Goal: Information Seeking & Learning: Check status

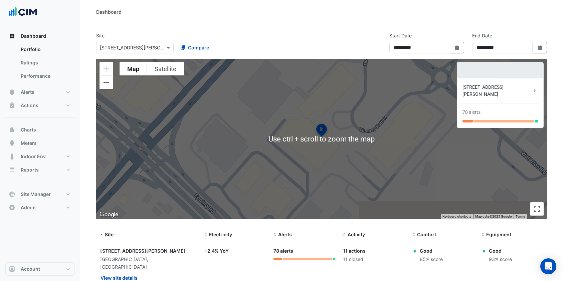
select select "***"
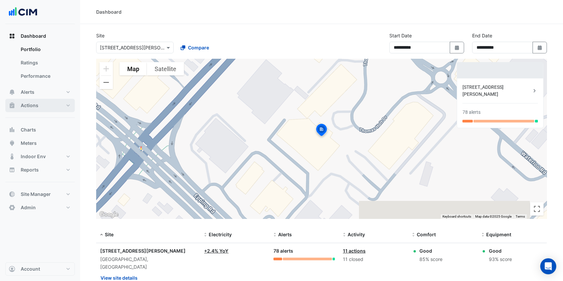
click at [53, 108] on button "Actions" at bounding box center [39, 105] width 69 height 13
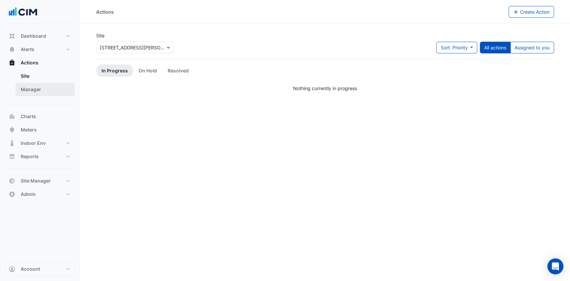
click at [39, 94] on link "Manager" at bounding box center [44, 89] width 59 height 13
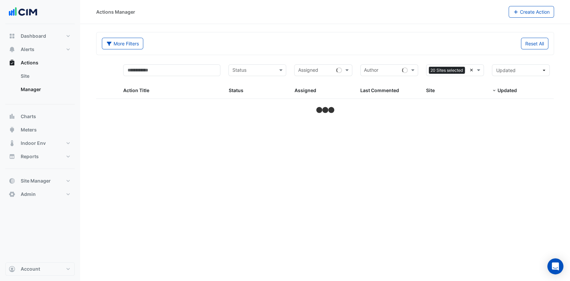
select select "***"
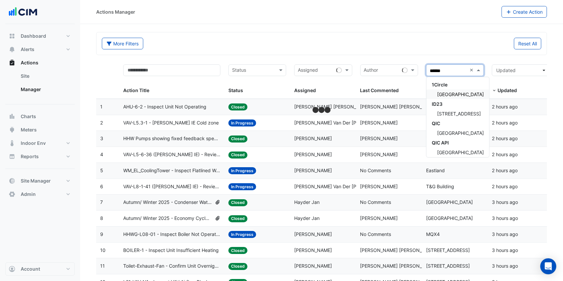
click at [474, 93] on span "[GEOGRAPHIC_DATA]" at bounding box center [460, 94] width 47 height 6
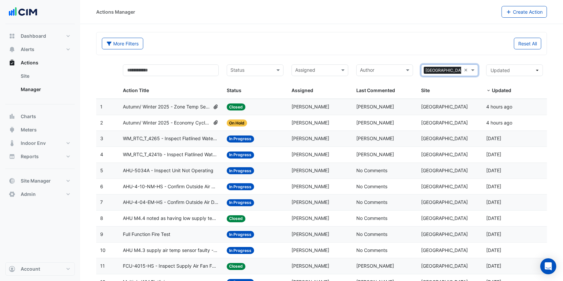
click at [200, 220] on span "AHU M4.4 noted as having low supply temp while unit not operating." at bounding box center [171, 219] width 96 height 8
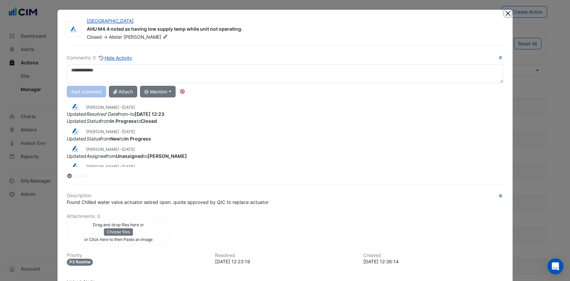
click at [505, 13] on button "Close" at bounding box center [507, 13] width 7 height 7
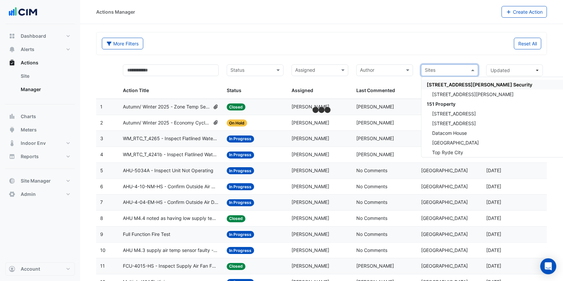
click at [465, 68] on input "text" at bounding box center [445, 71] width 42 height 8
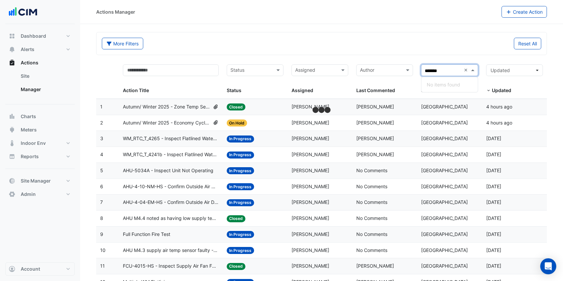
type input "********"
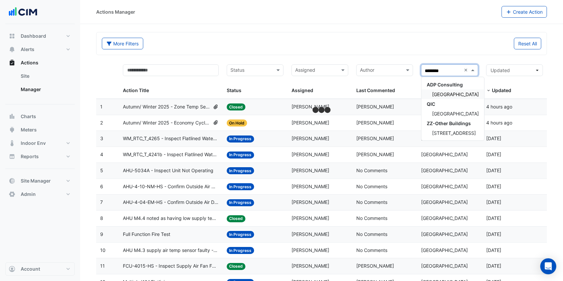
click at [461, 93] on span "[GEOGRAPHIC_DATA]" at bounding box center [455, 94] width 47 height 6
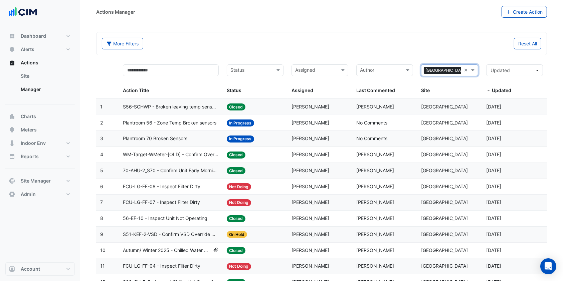
click at [182, 103] on span "S56-SCHWP - Broken leaving temp sensors" at bounding box center [171, 107] width 96 height 8
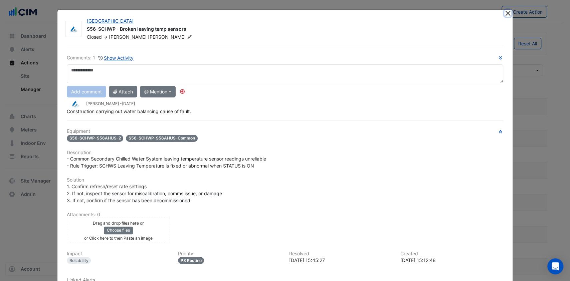
click at [505, 10] on button "Close" at bounding box center [507, 13] width 7 height 7
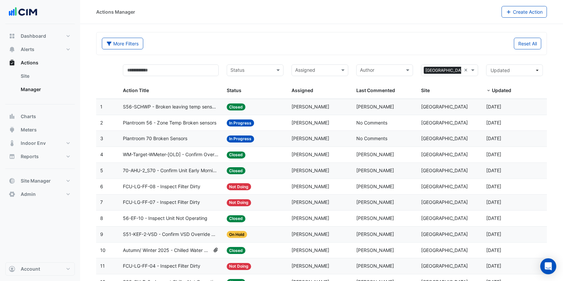
click at [170, 153] on span "WM-Target-WMeter-[OLD] - Confirm Overnight Water Consumption" at bounding box center [171, 155] width 96 height 8
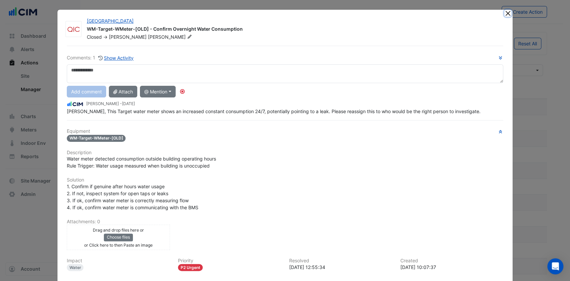
click at [504, 11] on button "Close" at bounding box center [507, 13] width 7 height 7
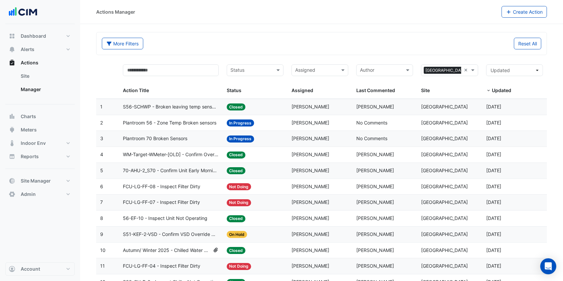
click at [176, 172] on span "70-AHU-2_S70 - Confirm Unit Early Morning Operation (Energy Saving)" at bounding box center [171, 171] width 96 height 8
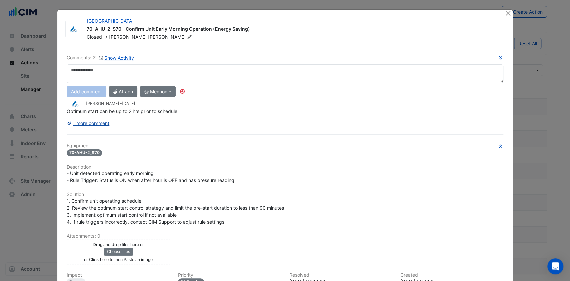
click at [98, 123] on button "1 more comment" at bounding box center [88, 123] width 43 height 12
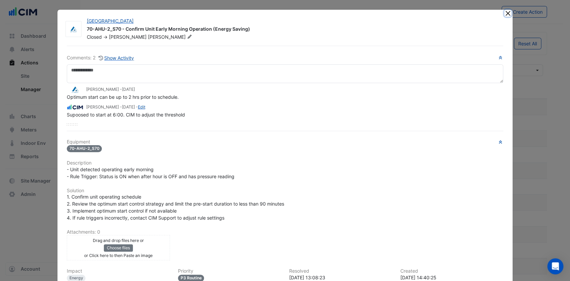
click at [504, 12] on button "Close" at bounding box center [507, 13] width 7 height 7
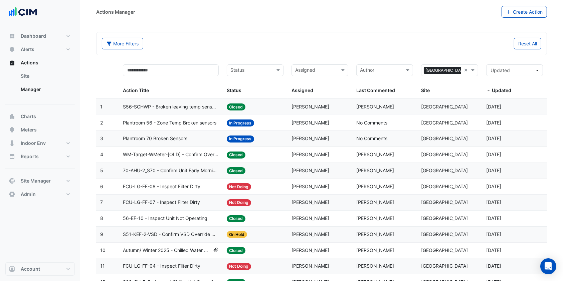
click at [199, 124] on span "Plantroom 56 - Zone Temp Broken sensors" at bounding box center [169, 123] width 93 height 8
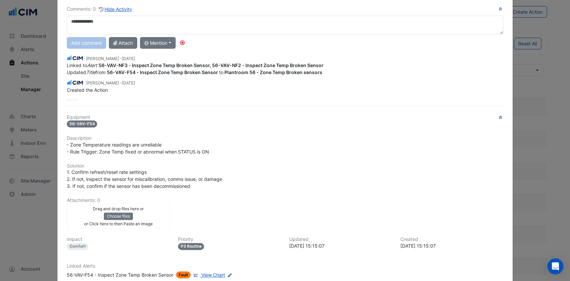
scroll to position [109, 0]
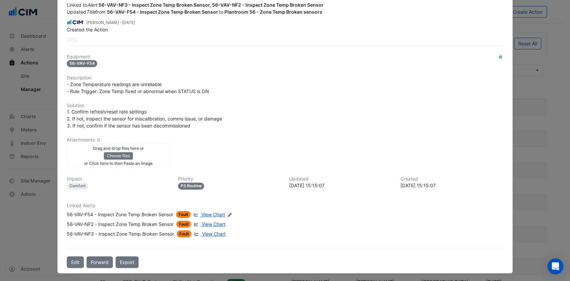
click at [198, 212] on link "View Chart" at bounding box center [208, 214] width 33 height 7
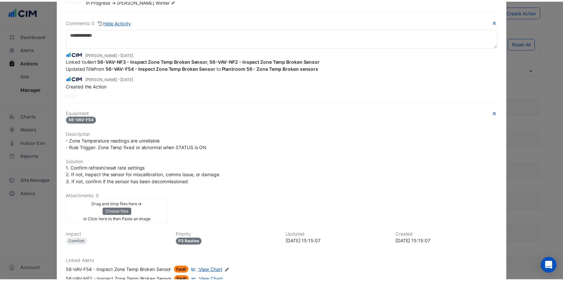
scroll to position [0, 0]
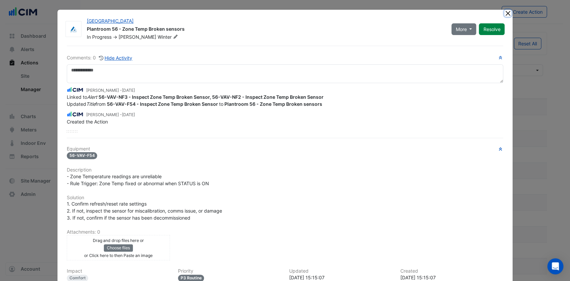
click at [504, 10] on button "Close" at bounding box center [507, 13] width 7 height 7
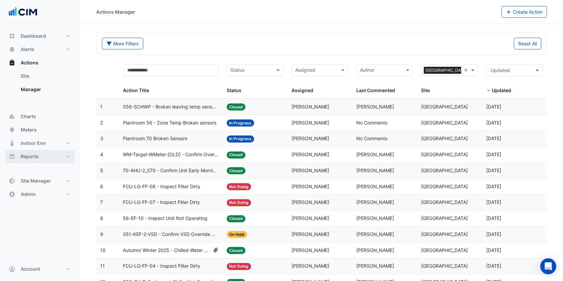
scroll to position [44, 0]
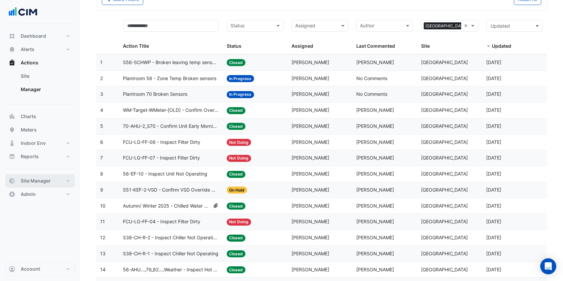
click at [52, 178] on button "Site Manager" at bounding box center [39, 180] width 69 height 13
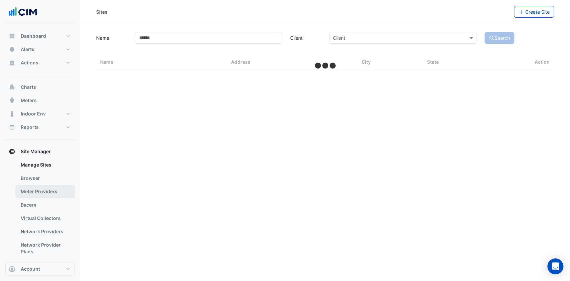
click at [38, 191] on link "Meter Providers" at bounding box center [44, 191] width 59 height 13
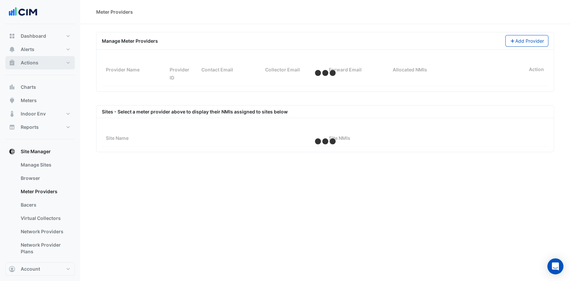
click at [38, 64] on button "Actions" at bounding box center [39, 62] width 69 height 13
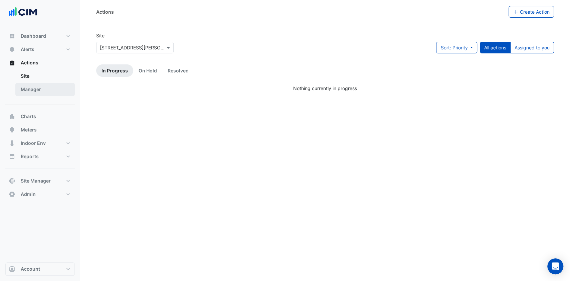
click at [31, 88] on link "Manager" at bounding box center [44, 89] width 59 height 13
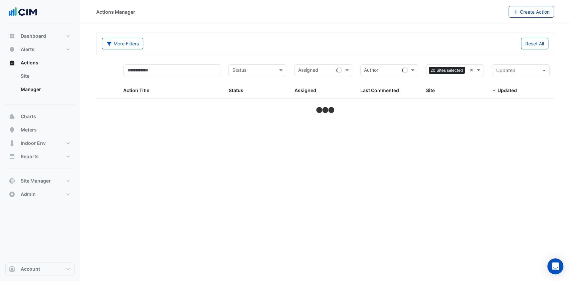
select select "***"
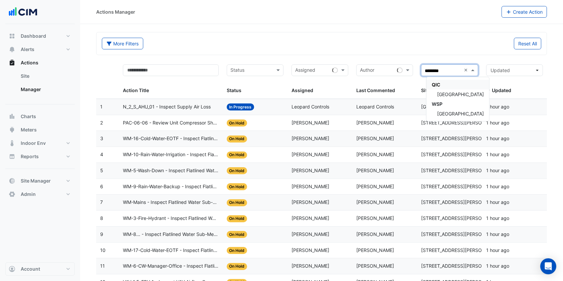
type input "*********"
click at [448, 91] on span "[GEOGRAPHIC_DATA]" at bounding box center [460, 94] width 47 height 6
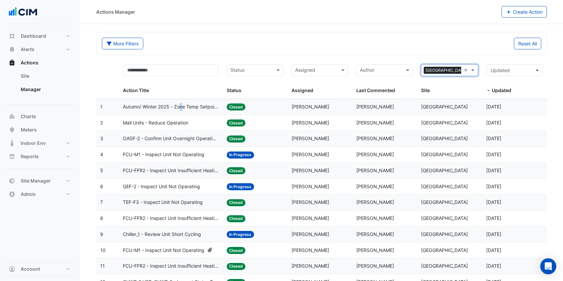
click at [182, 108] on span "Autumn/ Winter 2025 - Zone Temp Setpoint and Deadband Alignment [BEEP]" at bounding box center [171, 107] width 96 height 8
click at [183, 107] on span "Autumn/ Winter 2025 - Zone Temp Setpoint and Deadband Alignment [BEEP]" at bounding box center [171, 107] width 96 height 8
click at [225, 44] on div "More Filters" at bounding box center [210, 44] width 224 height 12
click at [177, 103] on span "Autumn/ Winter 2025 - Zone Temp Setpoint and Deadband Alignment [BEEP]" at bounding box center [171, 107] width 96 height 8
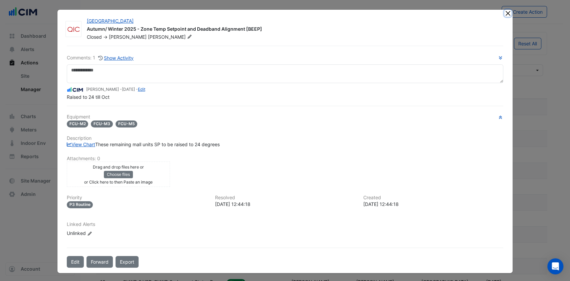
click at [505, 11] on button "Close" at bounding box center [507, 13] width 7 height 7
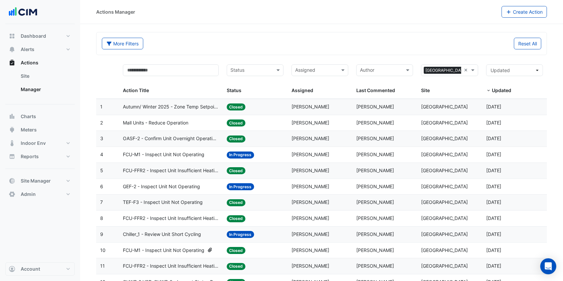
click at [191, 119] on div "Mall Units - Reduce Operation" at bounding box center [171, 123] width 96 height 8
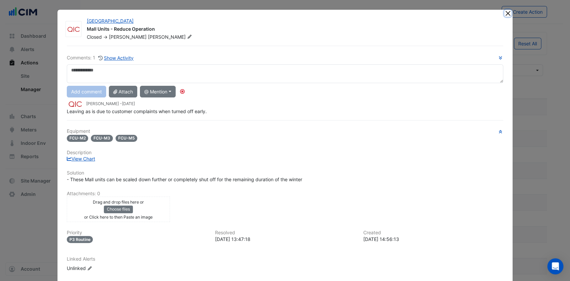
click at [504, 12] on button "Close" at bounding box center [507, 13] width 7 height 7
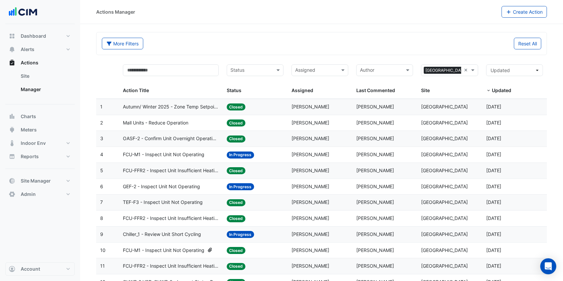
click at [195, 141] on span "OASF-2 - Confirm Unit Overnight Operation (Energy Waste)" at bounding box center [171, 139] width 96 height 8
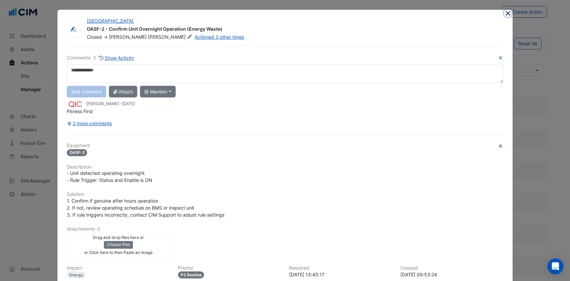
click at [504, 11] on button "Close" at bounding box center [507, 13] width 7 height 7
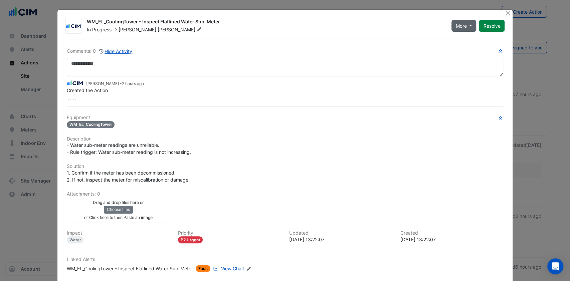
click at [459, 26] on span "More" at bounding box center [461, 25] width 11 height 7
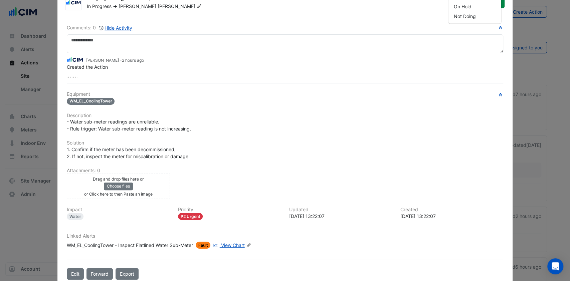
scroll to position [35, 0]
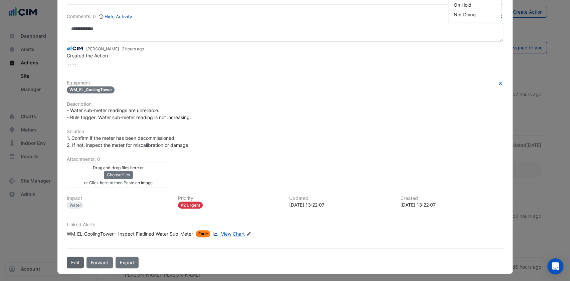
click at [69, 261] on button "Edit" at bounding box center [75, 263] width 17 height 12
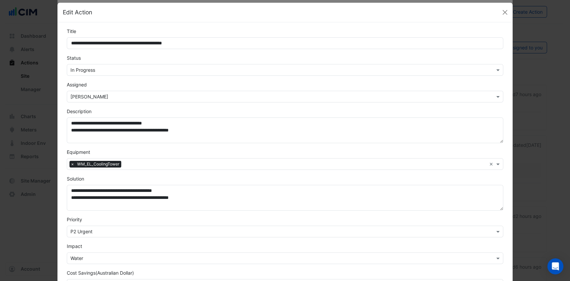
scroll to position [0, 0]
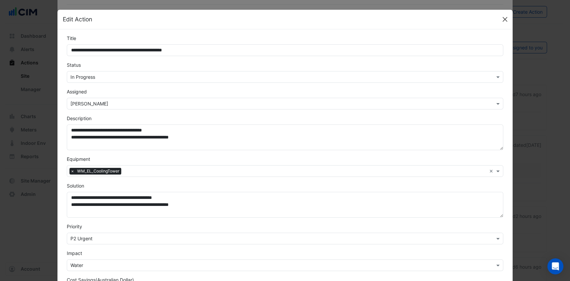
click at [503, 21] on button "Close" at bounding box center [505, 19] width 10 height 10
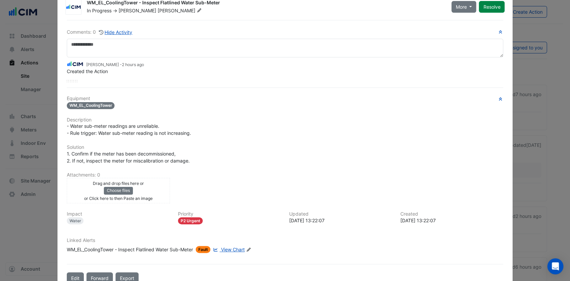
scroll to position [35, 0]
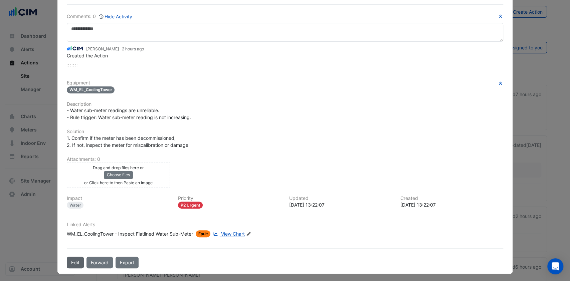
click at [67, 260] on button "Edit" at bounding box center [75, 263] width 17 height 12
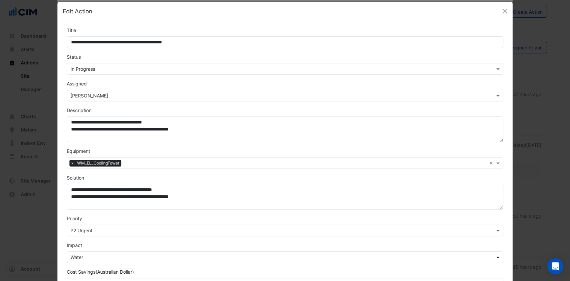
scroll to position [0, 0]
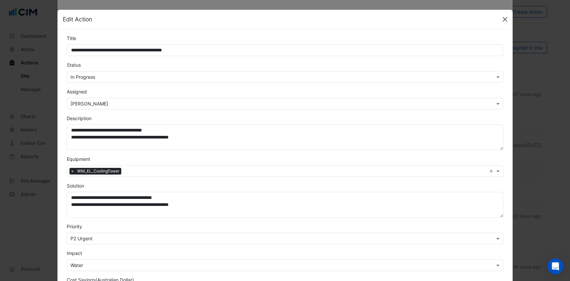
click at [503, 17] on button "Close" at bounding box center [505, 19] width 10 height 10
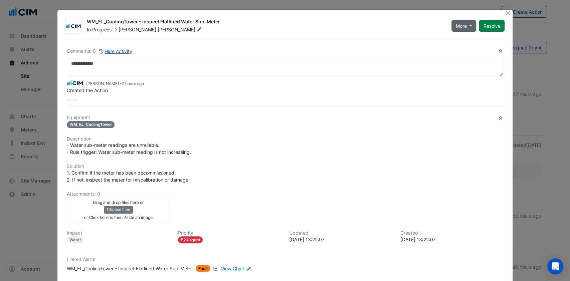
click at [467, 26] on button "More" at bounding box center [463, 26] width 25 height 12
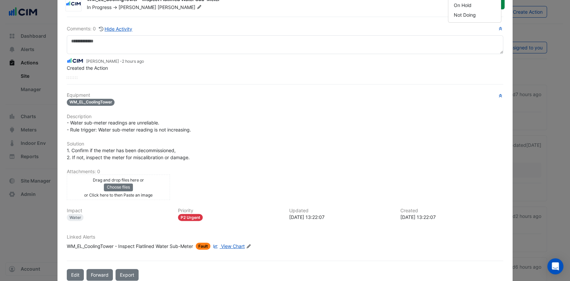
scroll to position [35, 0]
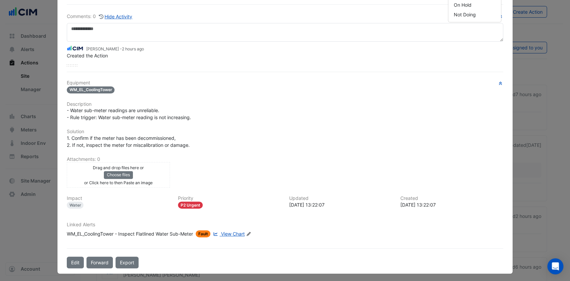
click at [72, 266] on div "WM_EL_CoolingTower - Inspect Flatlined Water Sub-Meter In Progress -> Shafayet …" at bounding box center [284, 124] width 455 height 299
click at [74, 262] on button "Edit" at bounding box center [75, 263] width 17 height 12
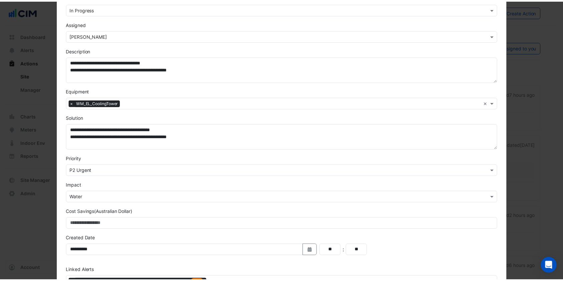
scroll to position [112, 0]
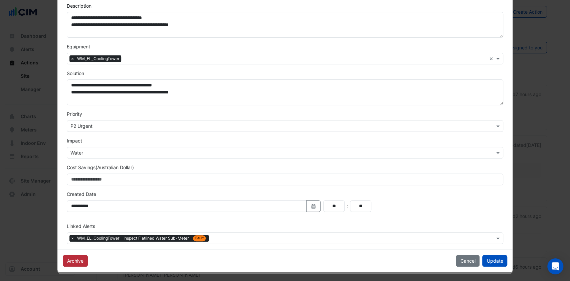
click at [70, 260] on button "Archive" at bounding box center [75, 261] width 25 height 12
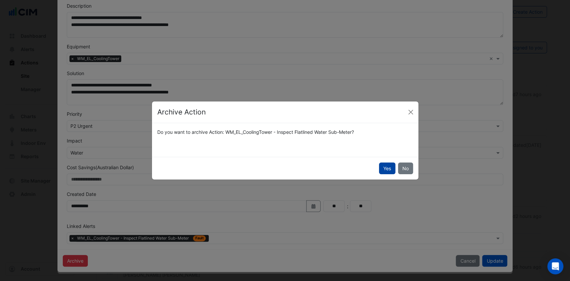
click at [391, 166] on button "Yes" at bounding box center [387, 169] width 16 height 12
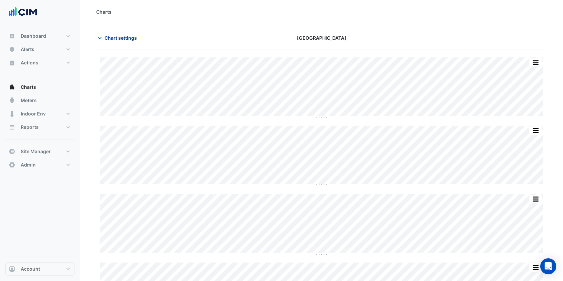
click at [116, 37] on span "Chart settings" at bounding box center [120, 37] width 32 height 7
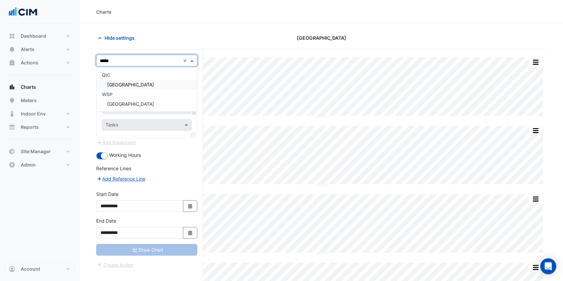
type input "******"
click at [123, 87] on div "[GEOGRAPHIC_DATA]" at bounding box center [146, 85] width 100 height 10
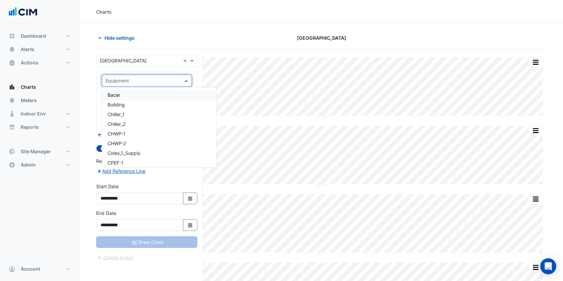
click at [125, 80] on input "text" at bounding box center [139, 80] width 69 height 7
click at [122, 114] on span "Chiller_1" at bounding box center [115, 114] width 17 height 6
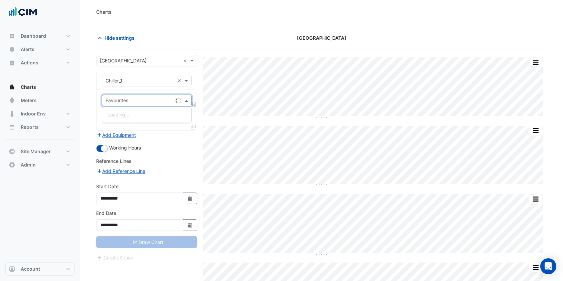
click at [132, 103] on input "text" at bounding box center [138, 101] width 67 height 7
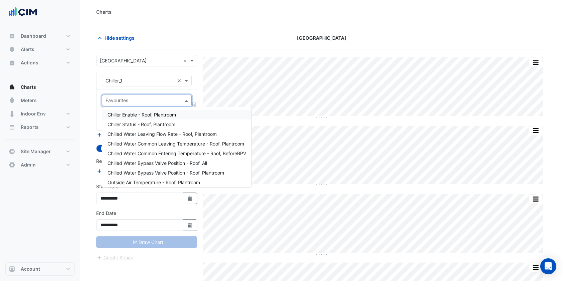
click at [130, 111] on div "Chiller Enable - Roof, Plantroom" at bounding box center [176, 115] width 149 height 10
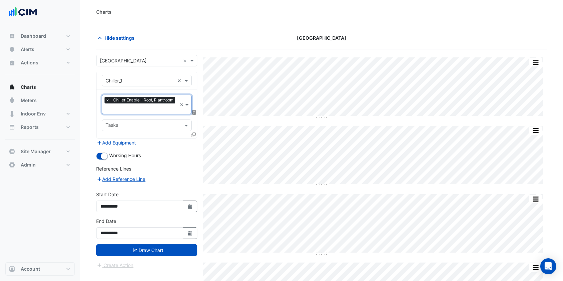
click at [126, 106] on input "text" at bounding box center [140, 109] width 71 height 7
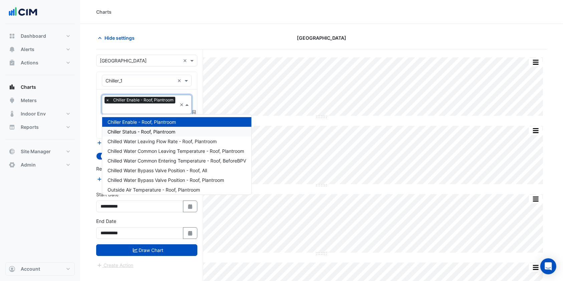
click at [118, 129] on span "Chiller Status - Roof, Plantroom" at bounding box center [141, 132] width 68 height 6
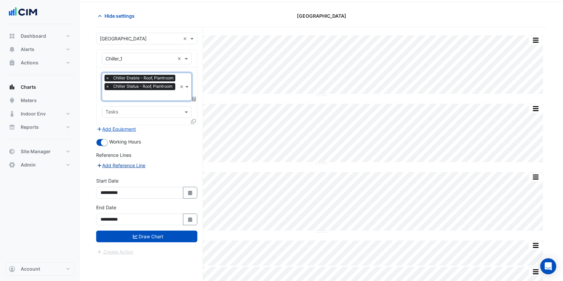
scroll to position [34, 0]
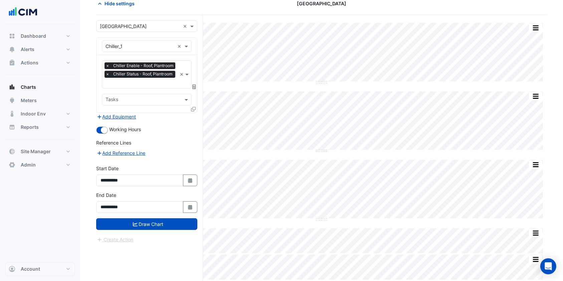
click at [193, 107] on icon at bounding box center [193, 109] width 5 height 5
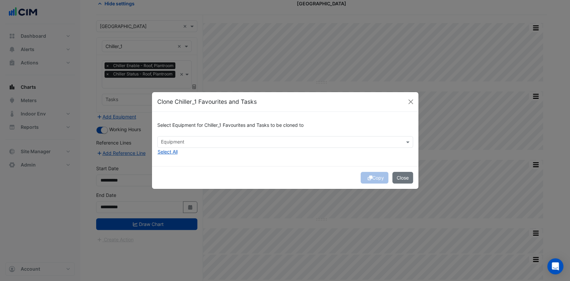
click at [199, 143] on input "text" at bounding box center [281, 142] width 241 height 7
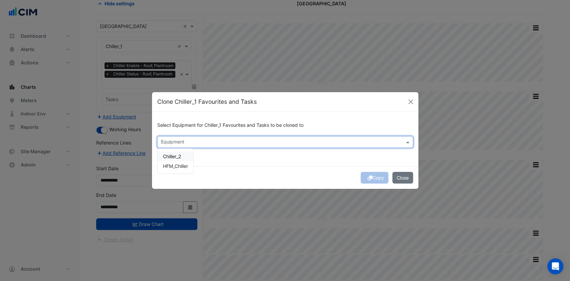
click at [175, 156] on span "Chiller_2" at bounding box center [172, 157] width 18 height 6
drag, startPoint x: 182, startPoint y: 166, endPoint x: 223, endPoint y: 171, distance: 42.1
click at [183, 166] on span "HFM_Chiller" at bounding box center [175, 166] width 25 height 6
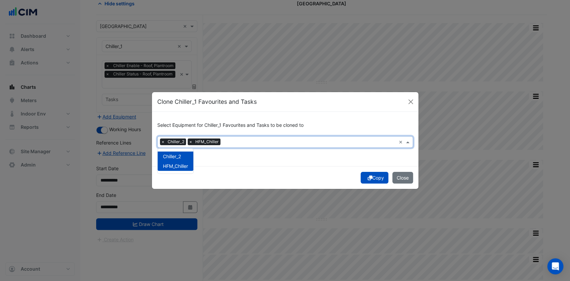
click at [374, 178] on button "Copy" at bounding box center [374, 178] width 28 height 12
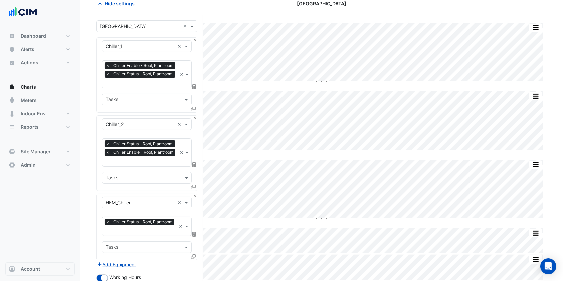
scroll to position [146, 0]
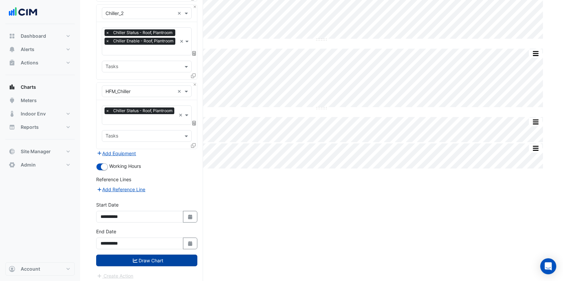
click at [121, 258] on button "Draw Chart" at bounding box center [146, 261] width 101 height 12
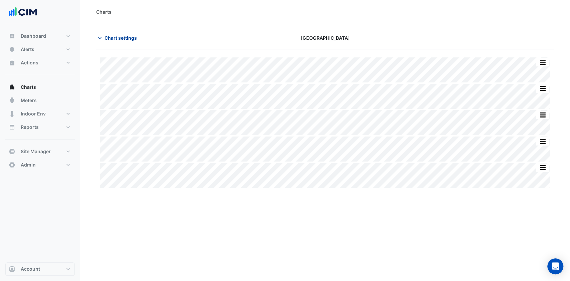
click at [131, 39] on span "Chart settings" at bounding box center [120, 37] width 32 height 7
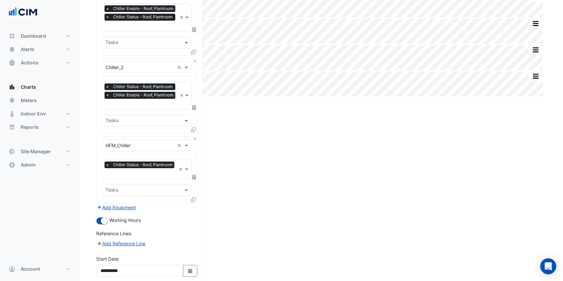
scroll to position [146, 0]
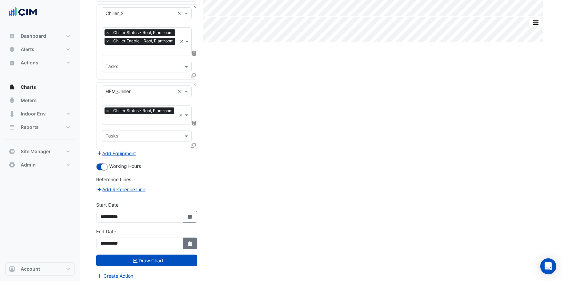
click at [192, 238] on button "Select Date" at bounding box center [190, 244] width 15 height 12
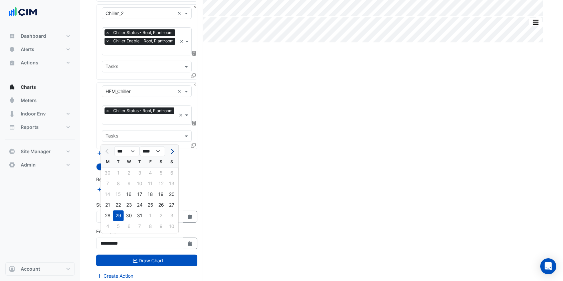
click at [171, 147] on button "Next month" at bounding box center [172, 151] width 8 height 11
select select "*"
click at [112, 206] on div "18" at bounding box center [107, 205] width 11 height 11
type input "**********"
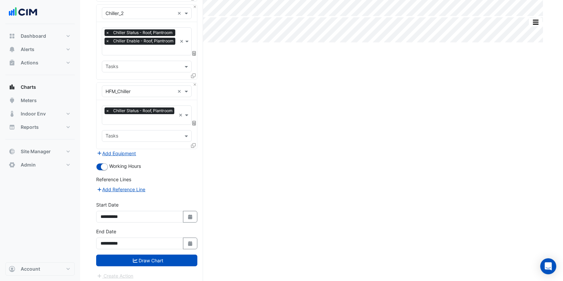
click at [148, 258] on button "Draw Chart" at bounding box center [146, 261] width 101 height 12
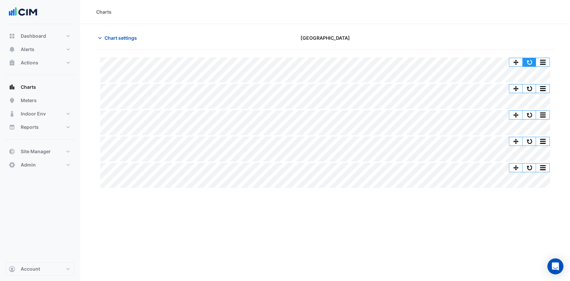
click at [529, 59] on button "button" at bounding box center [528, 62] width 13 height 8
click at [532, 60] on button "button" at bounding box center [528, 62] width 13 height 8
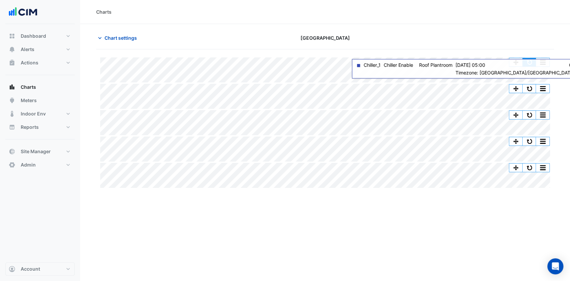
click at [532, 59] on button "button" at bounding box center [528, 62] width 13 height 8
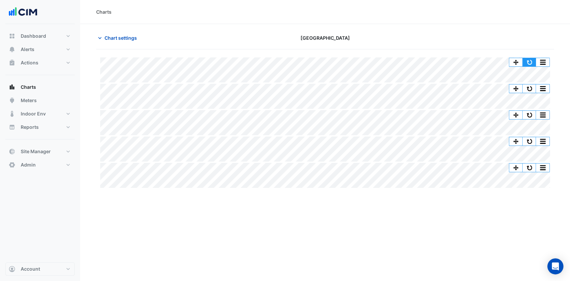
click at [530, 61] on button "button" at bounding box center [528, 62] width 13 height 8
click at [529, 62] on button "button" at bounding box center [528, 62] width 13 height 8
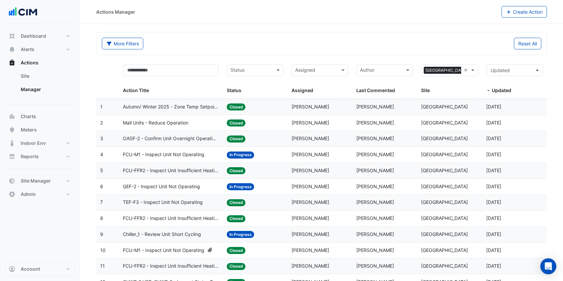
select select "***"
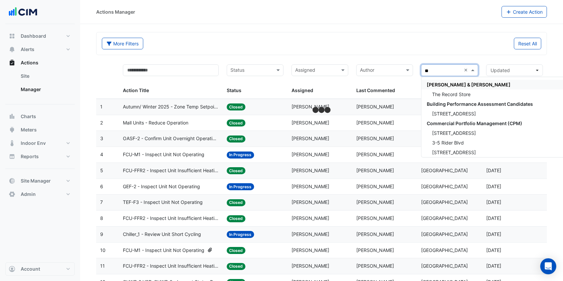
type input "*"
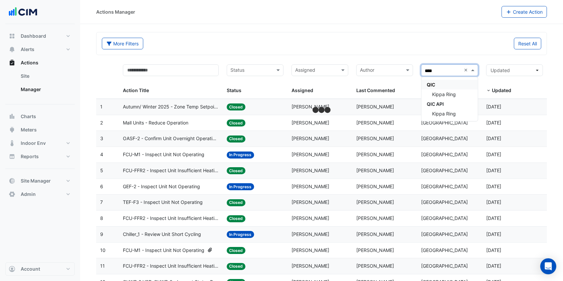
type input "*****"
click at [446, 95] on span "Kippa Ring" at bounding box center [444, 94] width 24 height 6
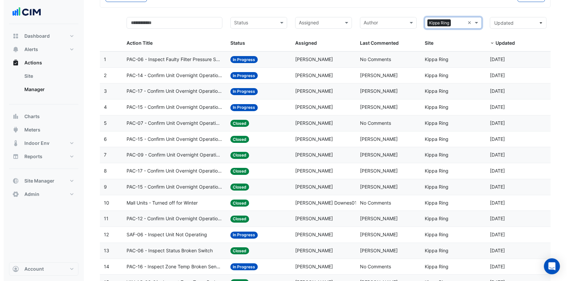
scroll to position [44, 0]
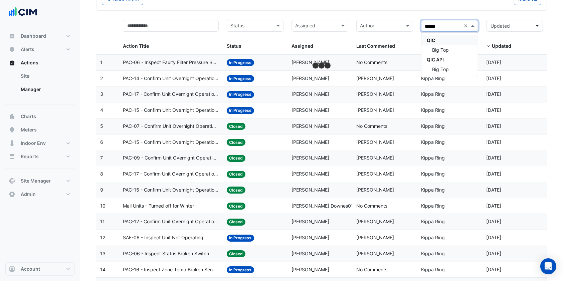
type input "*******"
click at [452, 46] on div "Big Top" at bounding box center [449, 50] width 56 height 10
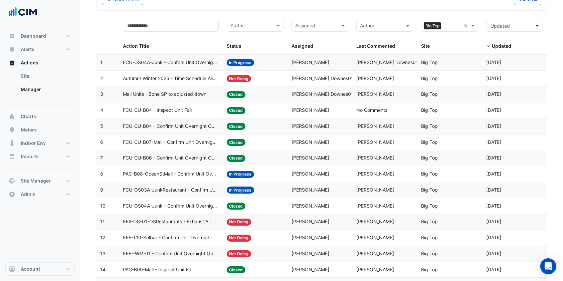
click at [182, 78] on span "Autumn/ Winter 2025 - Time Schedule Alignment [BEEP]" at bounding box center [171, 79] width 96 height 8
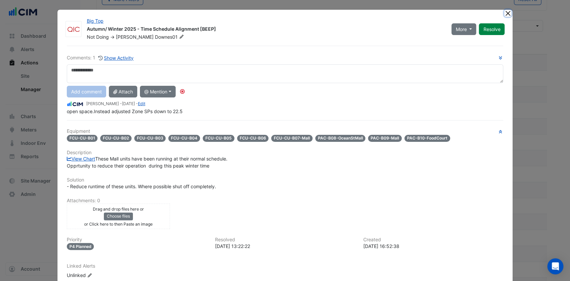
click at [504, 13] on button "Close" at bounding box center [507, 13] width 7 height 7
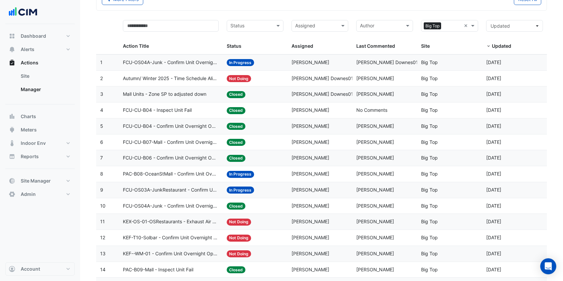
click at [178, 95] on span "Mall Units - Zone SP to adjusted down" at bounding box center [164, 94] width 83 height 8
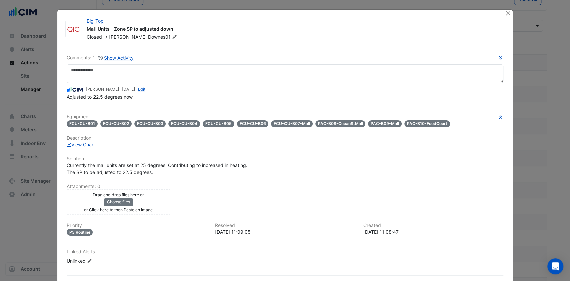
drag, startPoint x: 166, startPoint y: 180, endPoint x: 248, endPoint y: 186, distance: 83.0
click at [248, 186] on div "Equipment FCU-CU-B01 FCU-CU-B02 FCU-CU-B03 FCU-CU-B04 FCU-CU-B05 FCU-CU-B06 FCU…" at bounding box center [285, 192] width 437 height 156
